Goal: Task Accomplishment & Management: Manage account settings

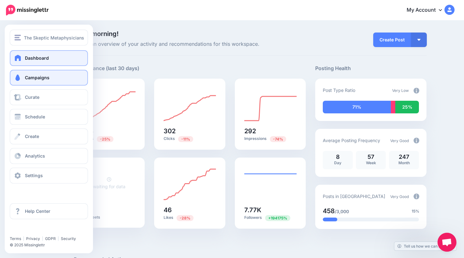
click at [26, 79] on span "Campaigns" at bounding box center [37, 77] width 25 height 5
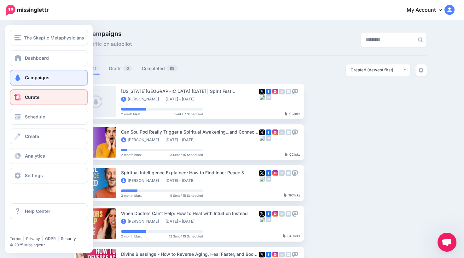
click at [36, 98] on span "Curate" at bounding box center [32, 96] width 15 height 5
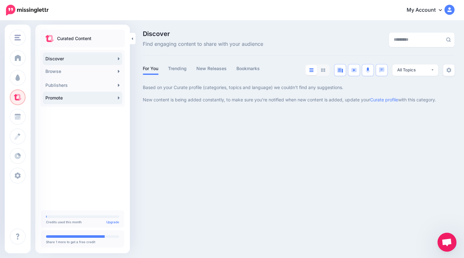
click at [78, 98] on link "Promote" at bounding box center [82, 97] width 79 height 13
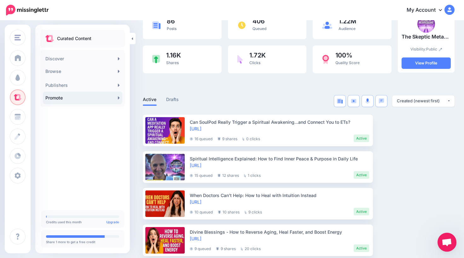
scroll to position [54, 0]
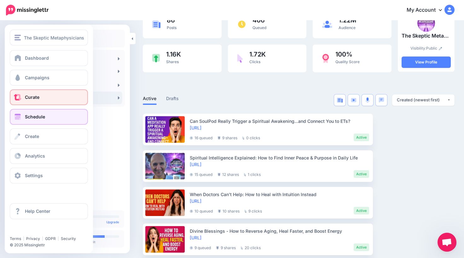
click at [26, 118] on span "Schedule" at bounding box center [35, 116] width 20 height 5
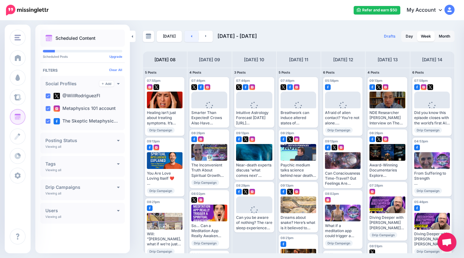
click at [188, 35] on link at bounding box center [192, 36] width 14 height 11
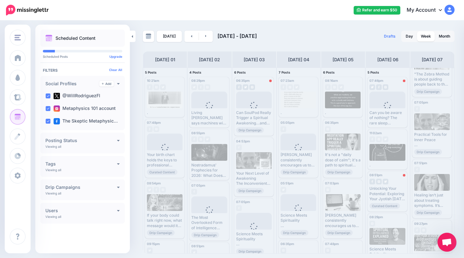
scroll to position [310, 0]
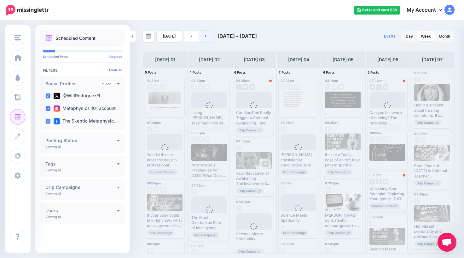
click at [203, 37] on link at bounding box center [206, 36] width 14 height 11
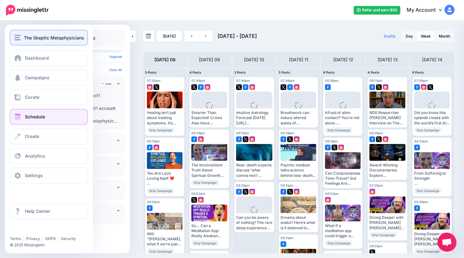
click at [36, 40] on span "The Skeptic Metaphysicians" at bounding box center [54, 37] width 60 height 7
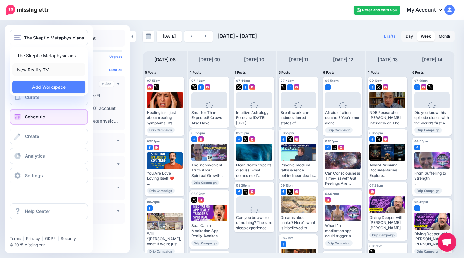
click at [40, 70] on link "New Reality TV" at bounding box center [48, 69] width 73 height 12
